Goal: Navigation & Orientation: Find specific page/section

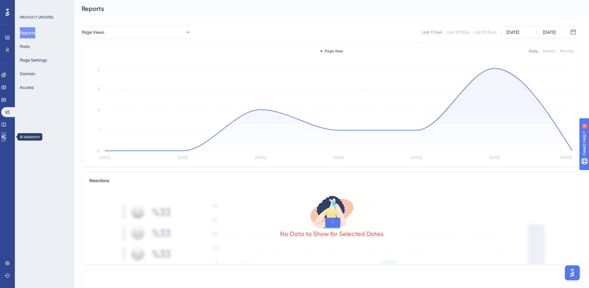
click at [6, 135] on link at bounding box center [3, 137] width 5 height 10
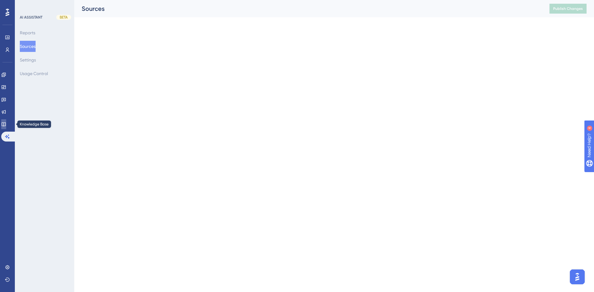
click at [6, 127] on link at bounding box center [3, 124] width 5 height 10
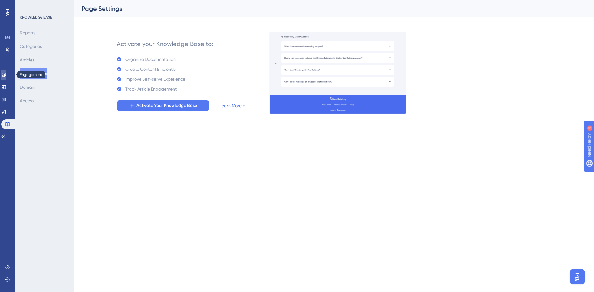
click at [6, 74] on icon at bounding box center [4, 75] width 4 height 4
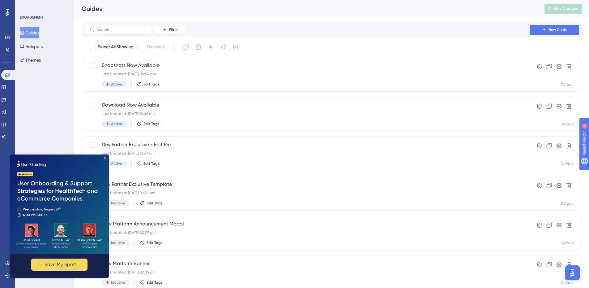
click at [104, 157] on icon "Close Preview" at bounding box center [105, 158] width 2 height 2
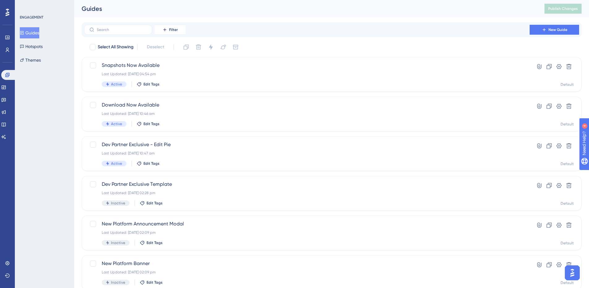
click at [50, 227] on div "ENGAGEMENT Guides Hotspots Themes" at bounding box center [44, 144] width 59 height 288
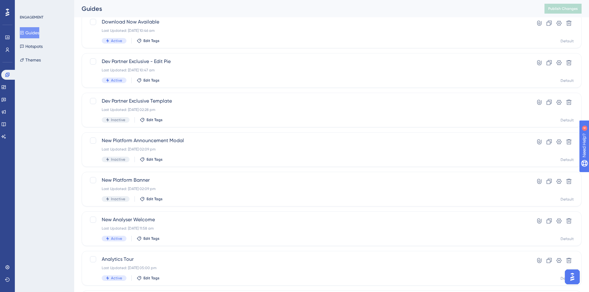
scroll to position [93, 0]
